Goal: Task Accomplishment & Management: Use online tool/utility

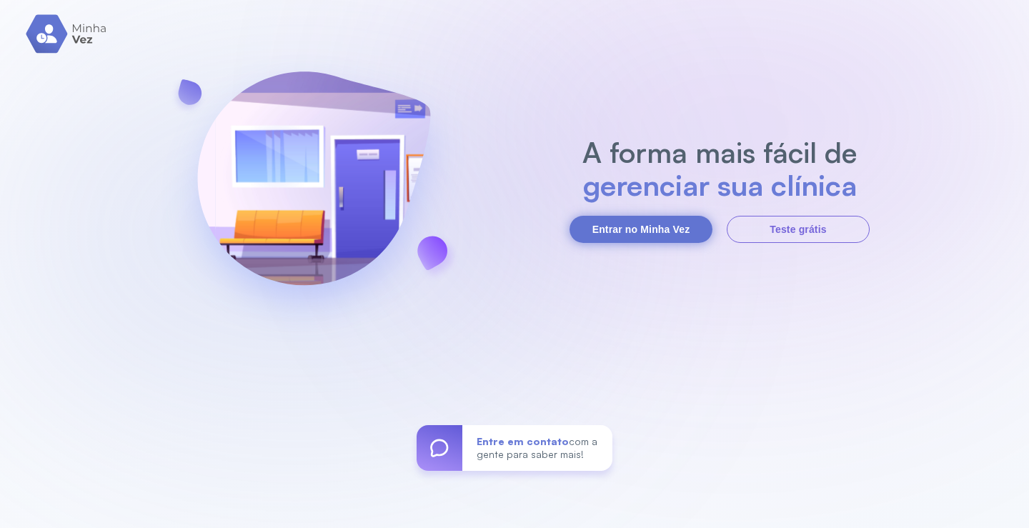
click at [653, 225] on button "Entrar no Minha Vez" at bounding box center [640, 229] width 143 height 27
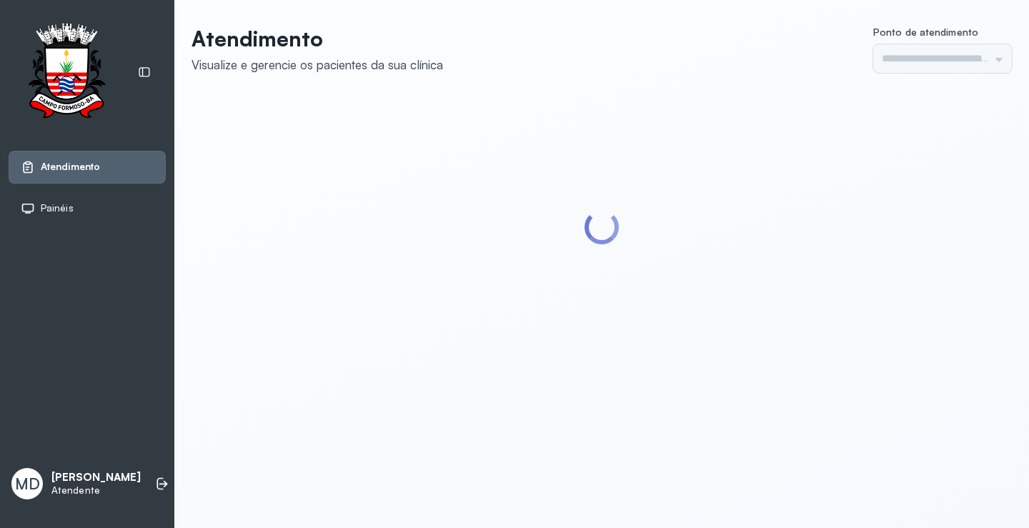
type input "*********"
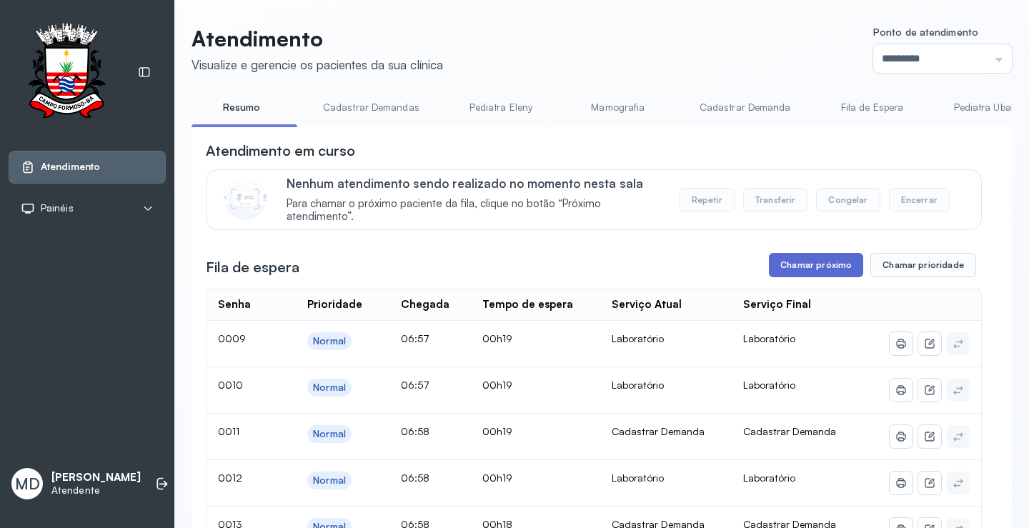
click at [816, 271] on button "Chamar próximo" at bounding box center [816, 265] width 94 height 24
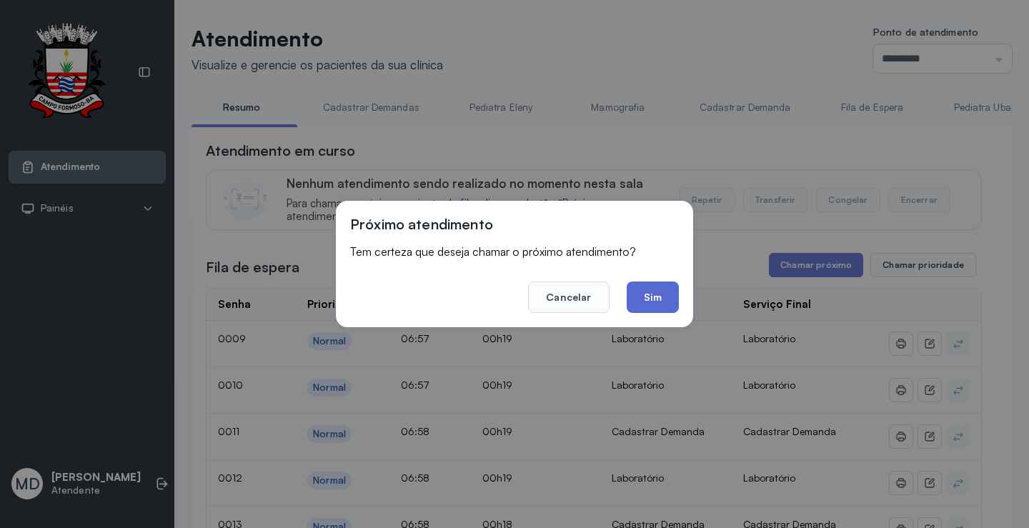
click at [653, 289] on button "Sim" at bounding box center [652, 296] width 52 height 31
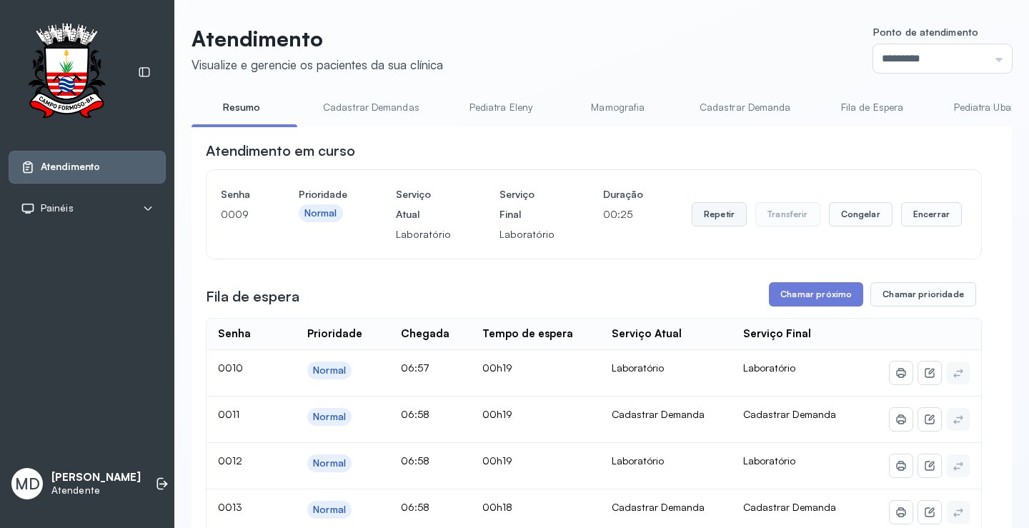
click at [701, 216] on button "Repetir" at bounding box center [718, 214] width 55 height 24
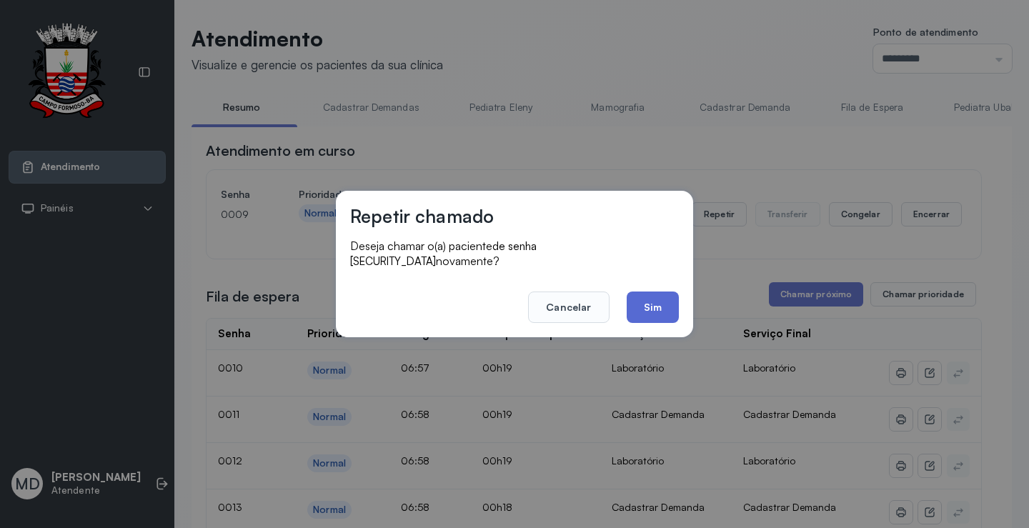
click at [646, 298] on button "Sim" at bounding box center [652, 306] width 52 height 31
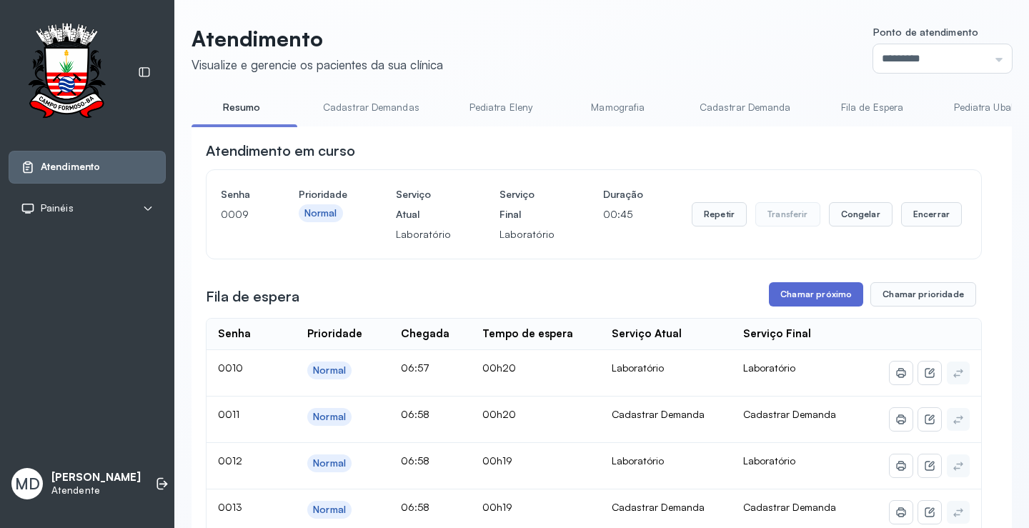
click at [827, 295] on button "Chamar próximo" at bounding box center [816, 294] width 94 height 24
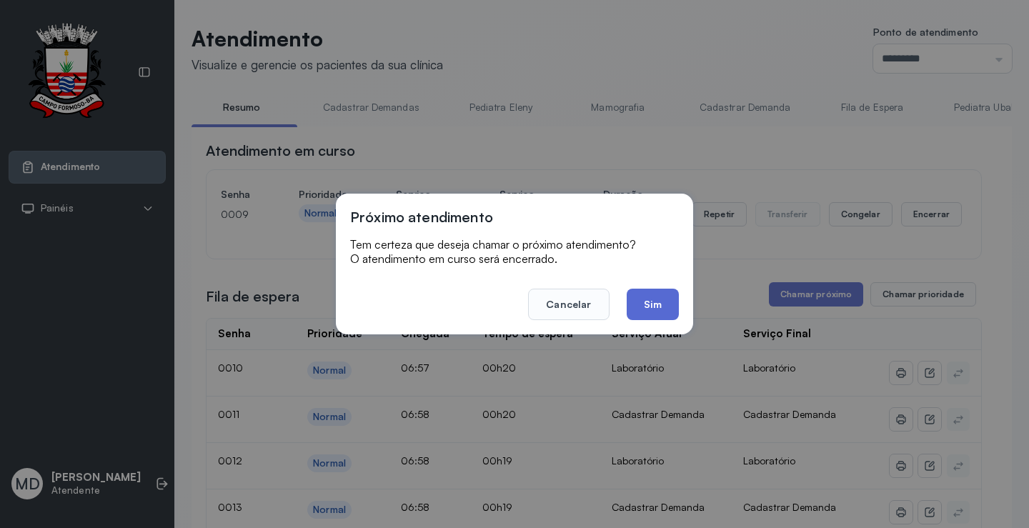
click at [646, 304] on button "Sim" at bounding box center [652, 304] width 52 height 31
